Goal: Information Seeking & Learning: Learn about a topic

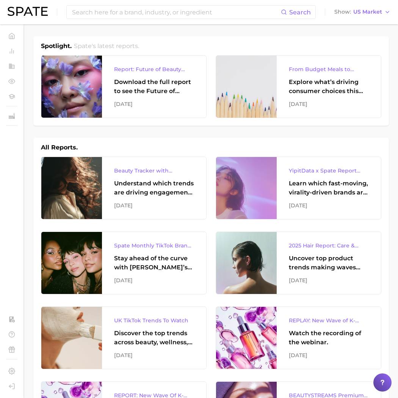
scroll to position [454, 0]
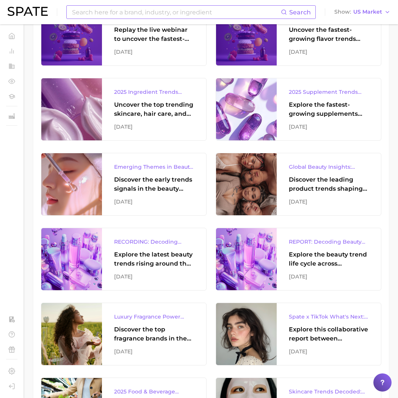
click at [99, 17] on input at bounding box center [175, 12] width 209 height 13
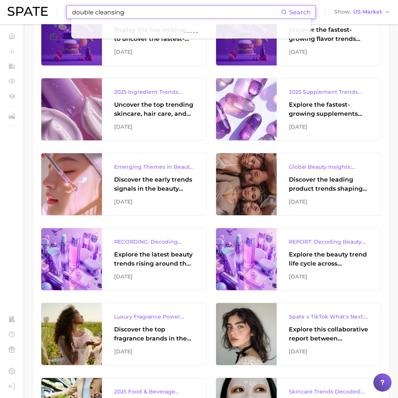
type input "double cleansing"
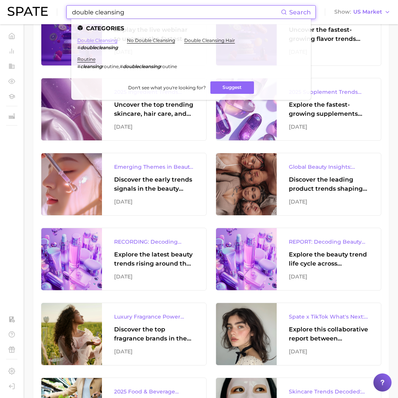
click at [104, 42] on link "double cleansing" at bounding box center [97, 40] width 40 height 6
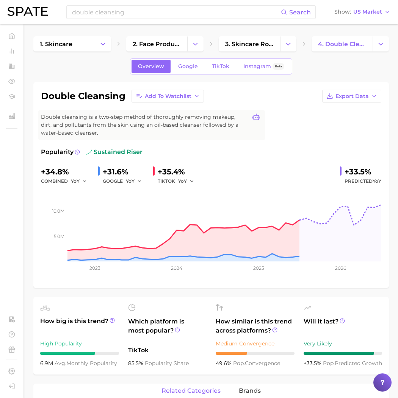
click at [255, 117] on icon at bounding box center [256, 118] width 8 height 8
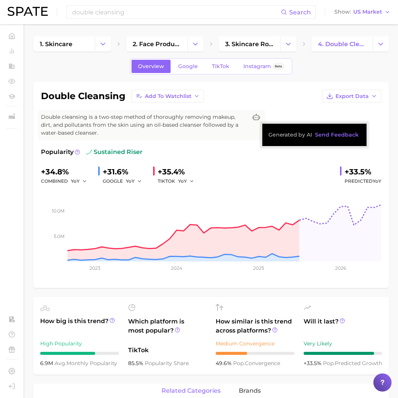
click at [277, 98] on div "double cleansing Add to Watchlist Export Data" at bounding box center [211, 96] width 340 height 13
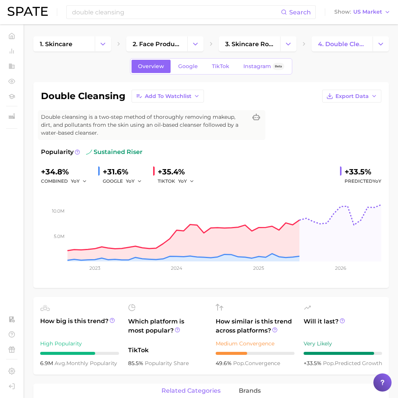
click at [57, 112] on div "Double cleansing is a two-step method of thoroughly removing makeup, dirt, and …" at bounding box center [151, 125] width 227 height 30
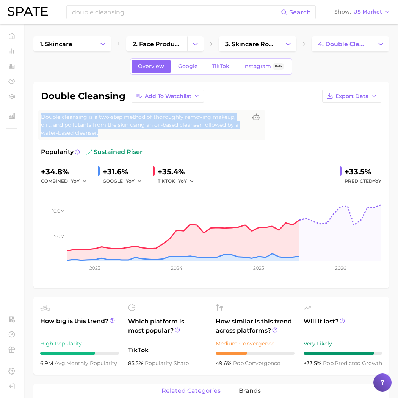
drag, startPoint x: 36, startPoint y: 111, endPoint x: 177, endPoint y: 136, distance: 143.1
click at [177, 136] on div "double cleansing Add to Watchlist Export Data Double cleansing is a two-step me…" at bounding box center [210, 185] width 355 height 206
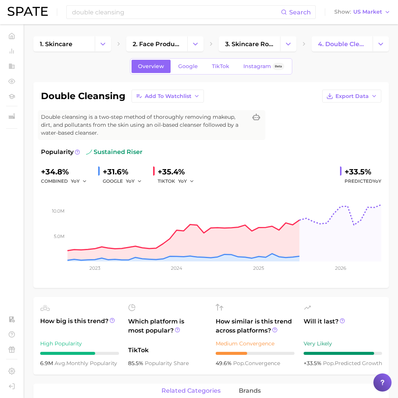
click at [278, 116] on div "double cleansing Add to Watchlist Export Data Double cleansing is a two-step me…" at bounding box center [211, 185] width 340 height 191
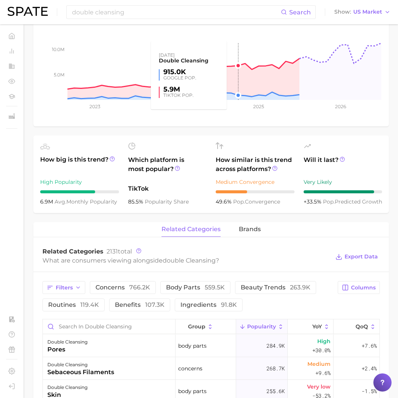
scroll to position [213, 0]
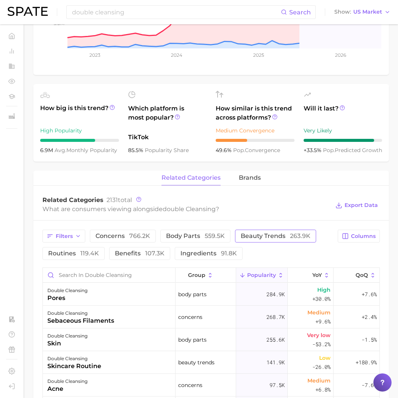
click at [278, 242] on button "beauty trends 263.9k" at bounding box center [275, 236] width 81 height 13
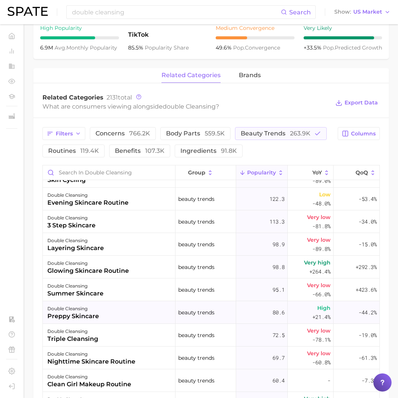
scroll to position [365, 0]
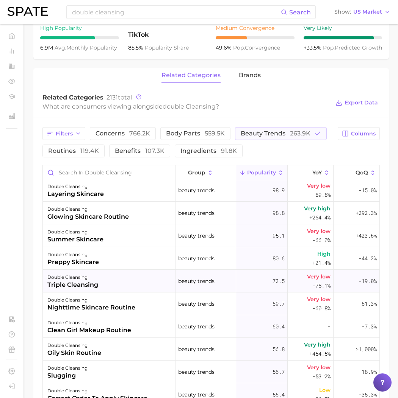
click at [162, 287] on div "double cleansing triple cleansing" at bounding box center [109, 281] width 133 height 23
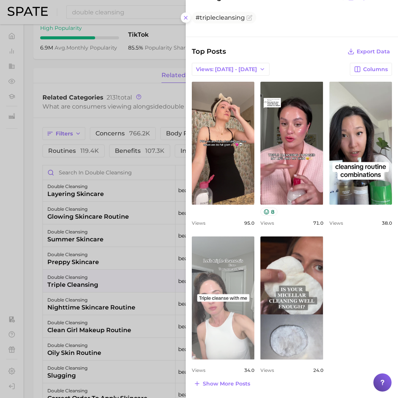
scroll to position [0, 0]
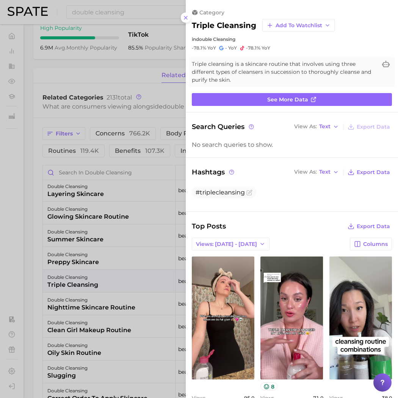
click at [90, 286] on div at bounding box center [199, 199] width 398 height 398
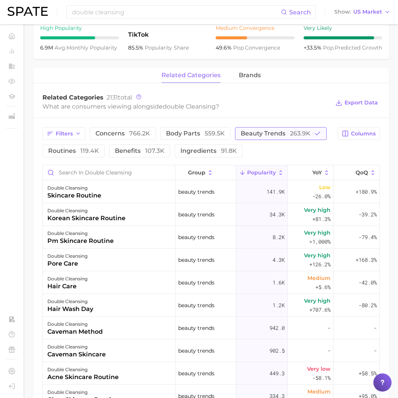
click at [259, 134] on span "beauty trends 263.9k" at bounding box center [276, 134] width 70 height 6
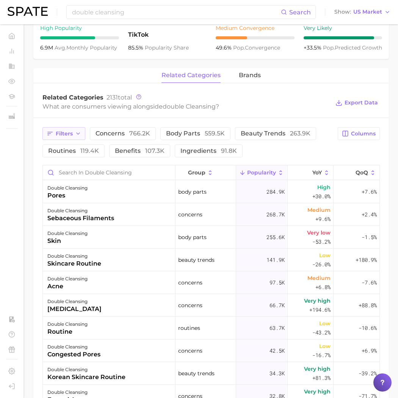
click at [68, 138] on button "Filters" at bounding box center [63, 133] width 43 height 13
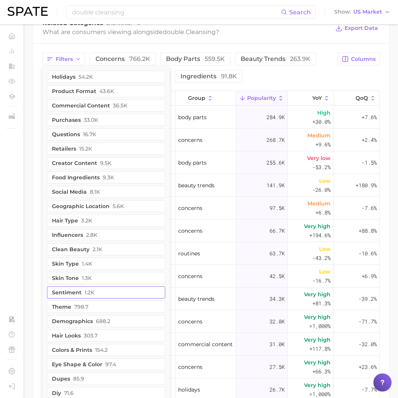
scroll to position [395, 0]
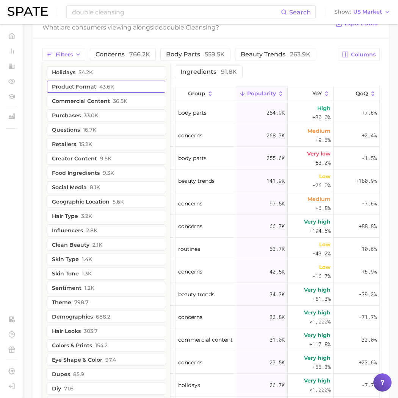
click at [124, 89] on button "product format 43.6k" at bounding box center [106, 87] width 118 height 12
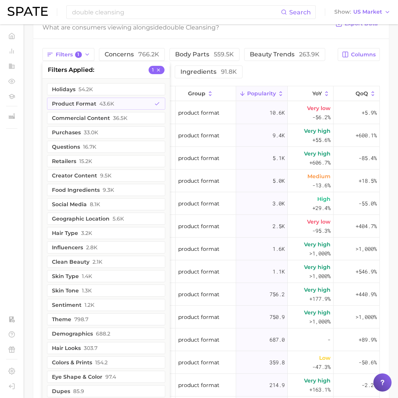
click at [285, 76] on div "Filters 1 filters applied 1 holidays 54.2k product format 43.6k commercial cont…" at bounding box center [187, 63] width 291 height 30
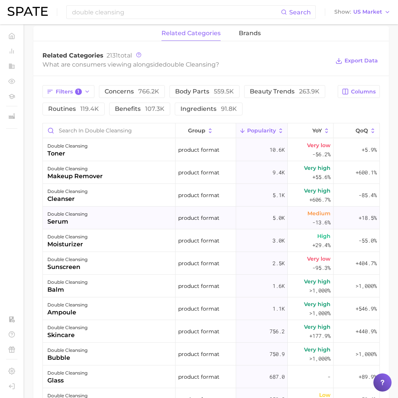
scroll to position [351, 0]
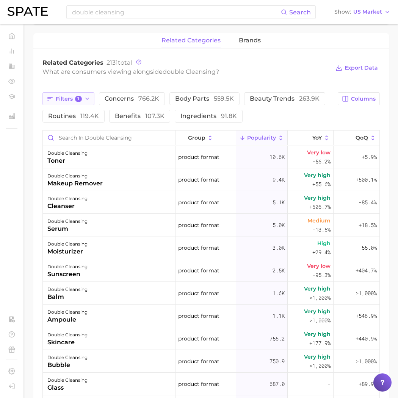
click at [77, 98] on span "1" at bounding box center [78, 99] width 7 height 7
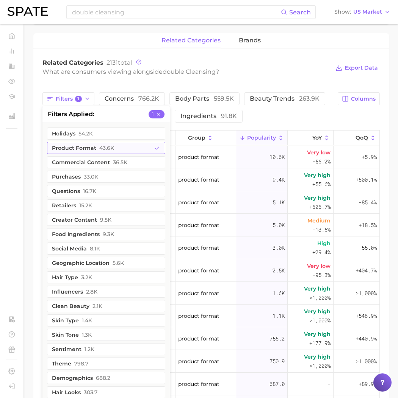
click at [73, 148] on button "product format 43.6k" at bounding box center [106, 148] width 118 height 12
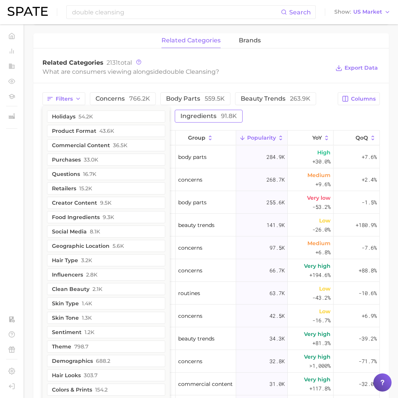
click at [202, 118] on span "ingredients 91.8k" at bounding box center [208, 116] width 56 height 6
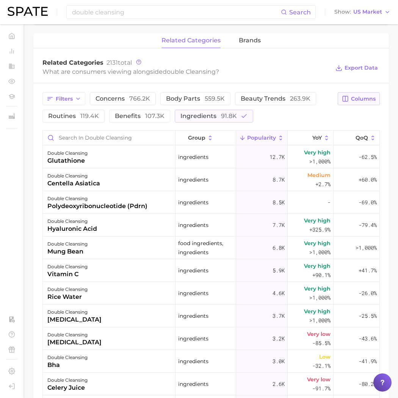
click at [358, 103] on button "Columns" at bounding box center [358, 98] width 42 height 13
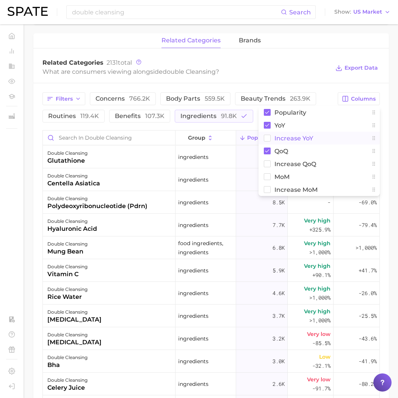
click at [299, 135] on span "Increase YoY" at bounding box center [293, 138] width 39 height 6
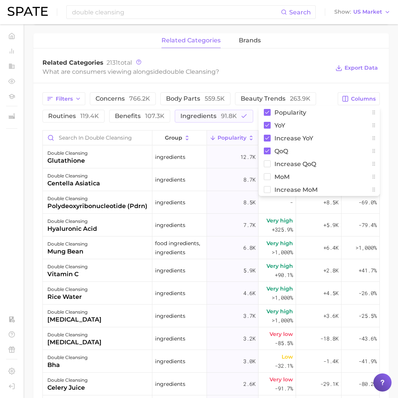
click at [328, 86] on div "Filters concerns 766.2k body parts 559.5k beauty trends 263.9k routines 119.4k …" at bounding box center [210, 310] width 355 height 455
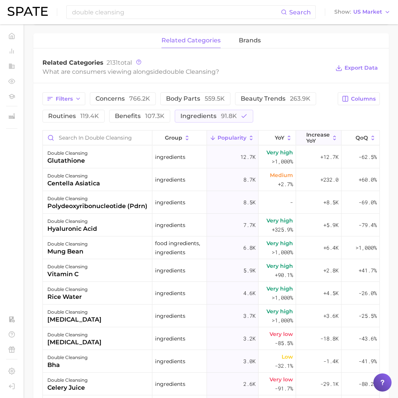
click at [317, 137] on span "Increase YoY" at bounding box center [317, 138] width 23 height 12
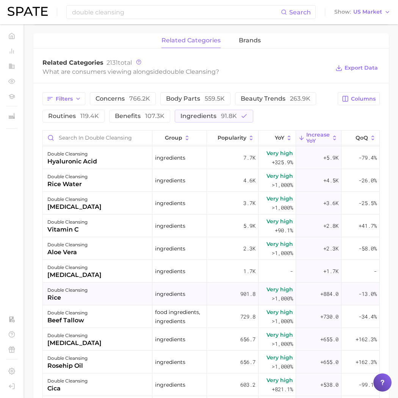
scroll to position [79, 0]
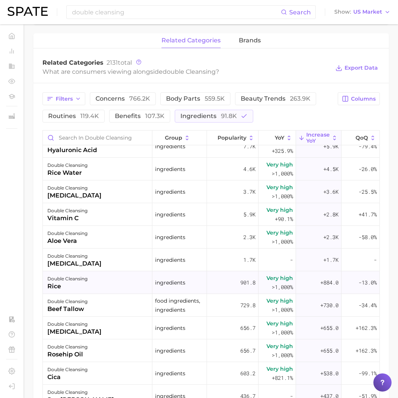
click at [99, 281] on div "double cleansing rice" at bounding box center [97, 283] width 109 height 23
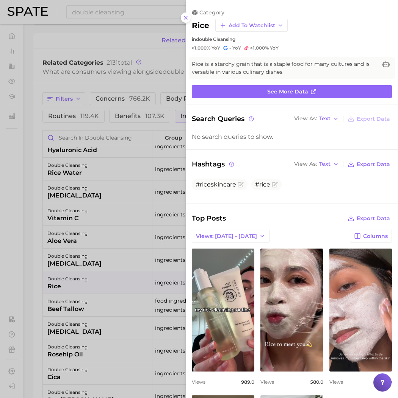
scroll to position [0, 0]
click at [100, 281] on div at bounding box center [199, 199] width 398 height 398
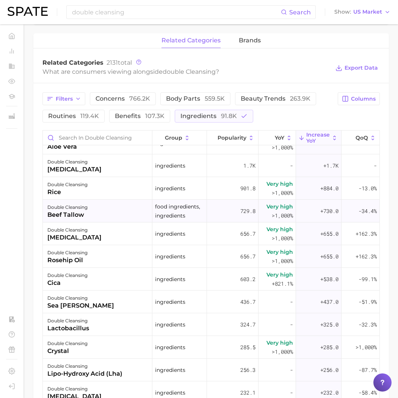
scroll to position [186, 0]
